Goal: Task Accomplishment & Management: Complete application form

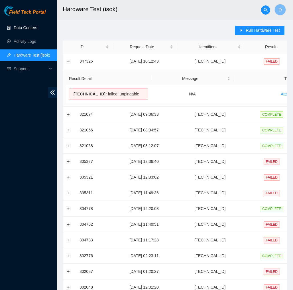
click at [37, 26] on link "Data Centers" at bounding box center [25, 27] width 23 height 5
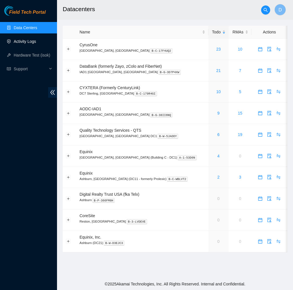
click at [29, 41] on link "Activity Logs" at bounding box center [25, 41] width 23 height 5
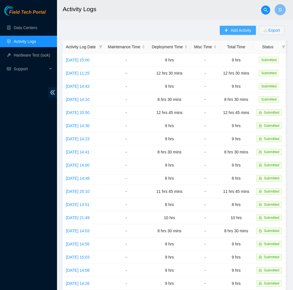
click at [240, 34] on button "Add Activity" at bounding box center [238, 30] width 36 height 9
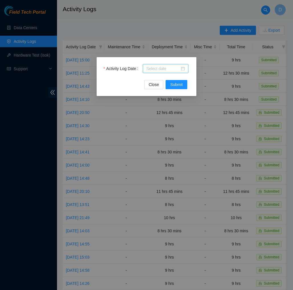
click at [179, 70] on input "Activity Log Date" at bounding box center [163, 68] width 34 height 6
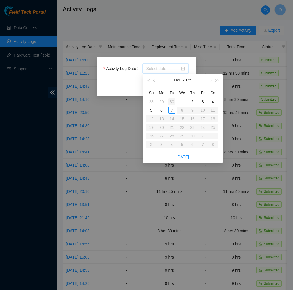
type input "2025-09-30"
type input "2025-10-07"
click at [170, 110] on div "7" at bounding box center [172, 110] width 7 height 7
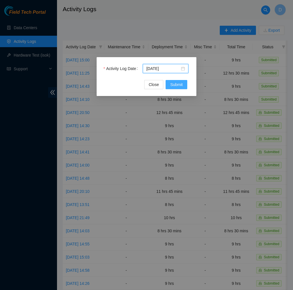
click at [182, 85] on span "Submit" at bounding box center [176, 84] width 13 height 6
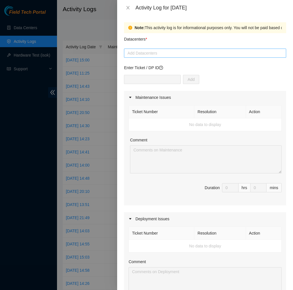
click at [187, 55] on div at bounding box center [205, 53] width 159 height 7
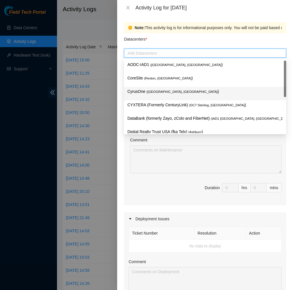
scroll to position [61, 0]
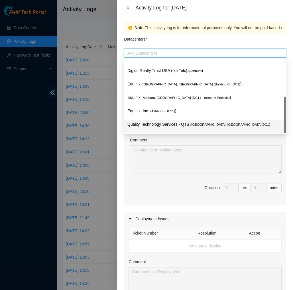
click at [178, 121] on p "Quality Technology Services - QTS ( Ashburn, VA DC1 )" at bounding box center [205, 124] width 155 height 7
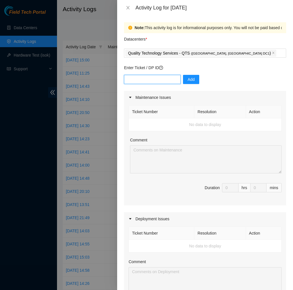
click at [171, 76] on input "text" at bounding box center [152, 79] width 57 height 9
type input "dp77109"
click at [197, 79] on button "Add" at bounding box center [191, 79] width 16 height 9
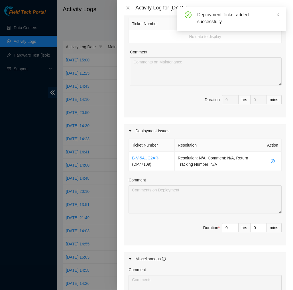
scroll to position [101, 0]
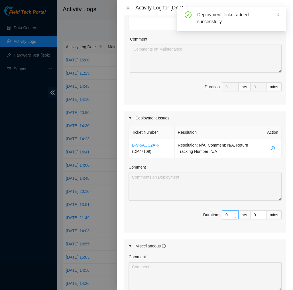
type input "1"
click at [237, 212] on span "up" at bounding box center [235, 212] width 3 height 3
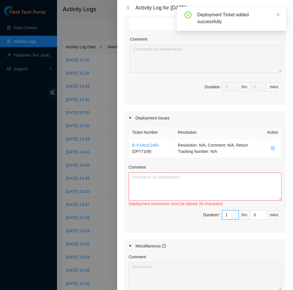
type input "2"
click at [237, 212] on span "up" at bounding box center [235, 212] width 3 height 3
type input "3"
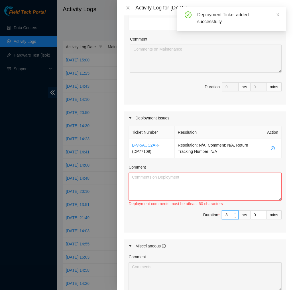
click at [237, 212] on span "up" at bounding box center [235, 212] width 3 height 3
type input "4"
click at [237, 212] on span "up" at bounding box center [235, 212] width 3 height 3
type input "5"
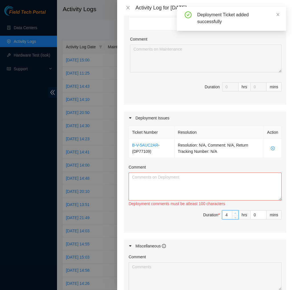
type input "5"
click at [237, 212] on span "up" at bounding box center [235, 212] width 3 height 3
type input "6"
click at [237, 212] on span "up" at bounding box center [235, 212] width 3 height 3
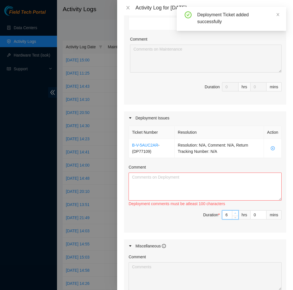
type input "7"
click at [237, 212] on span "up" at bounding box center [235, 212] width 3 height 3
type input "8"
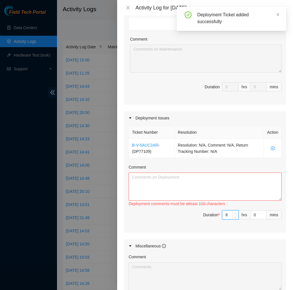
click at [237, 212] on span "up" at bounding box center [235, 212] width 3 height 3
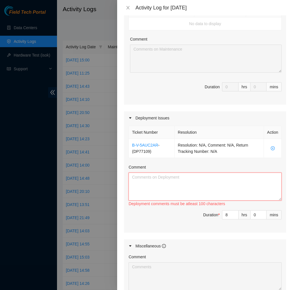
click at [228, 184] on textarea "Comment" at bounding box center [205, 186] width 153 height 28
paste textarea "EOD Report DP77109 Today, I moved boxes around with fiber and cables, and then …"
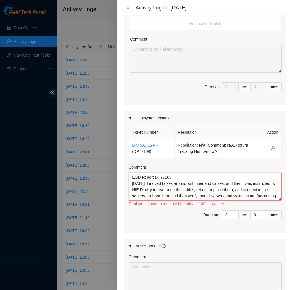
scroll to position [13, 0]
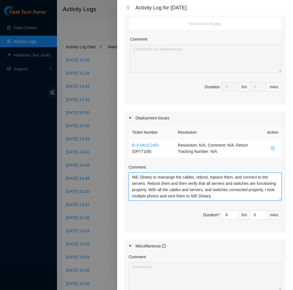
type textarea "EOD Report DP77109 Today, I moved boxes around with fiber and cables, and then …"
click at [264, 7] on div "Activity Log for 07-10-2025" at bounding box center [210, 8] width 151 height 6
